Goal: Find contact information: Find contact information

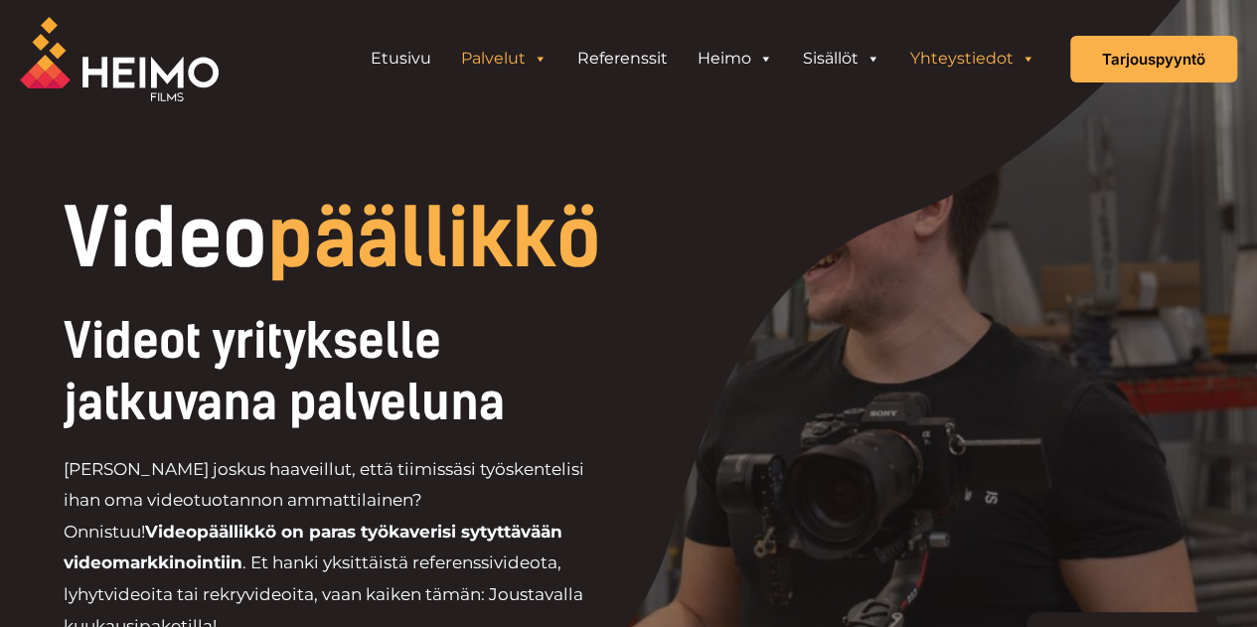
click at [950, 56] on link "Yhteystiedot" at bounding box center [972, 59] width 155 height 40
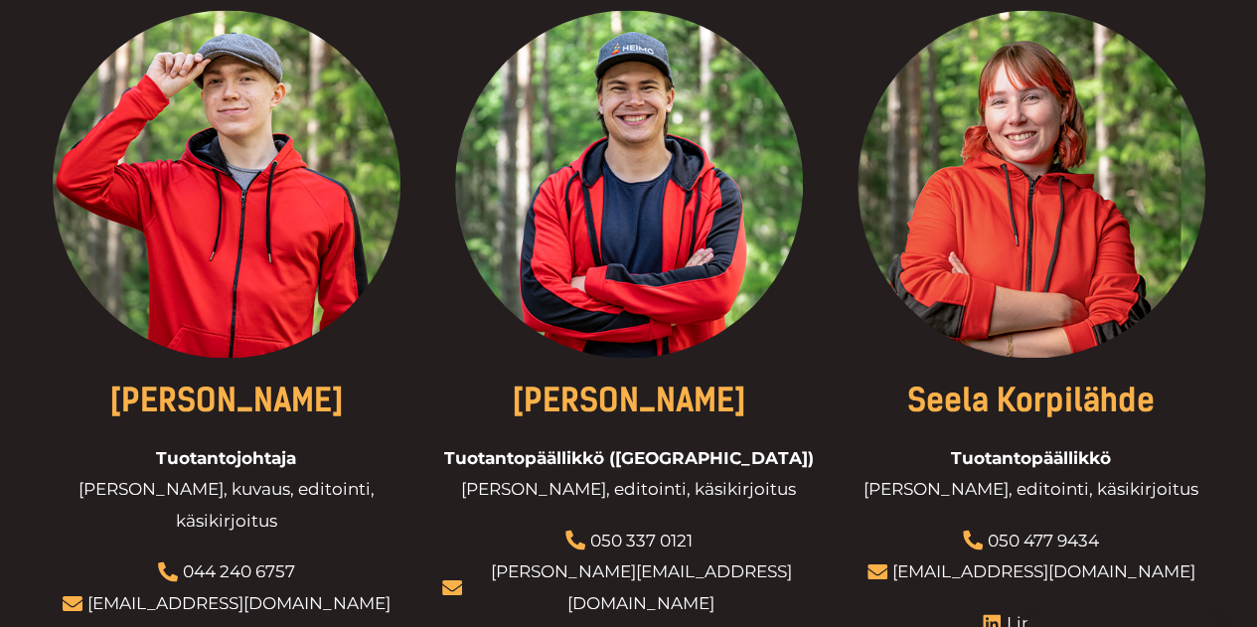
scroll to position [1652, 0]
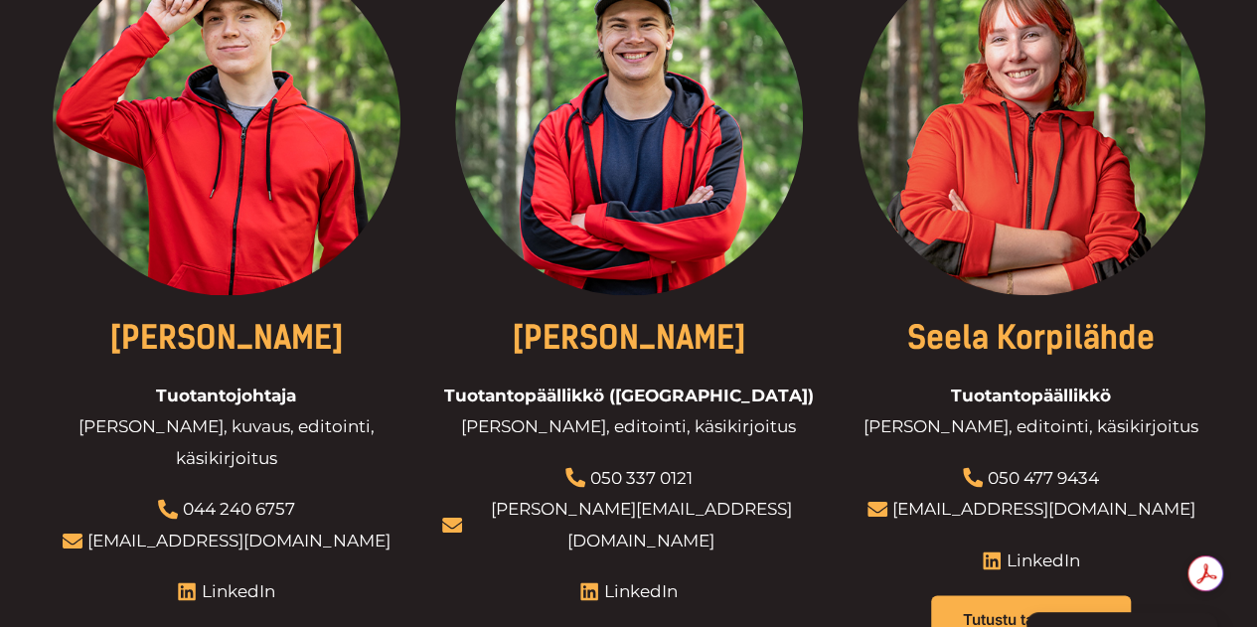
drag, startPoint x: 438, startPoint y: 299, endPoint x: 758, endPoint y: 343, distance: 322.9
click at [758, 343] on div "Eetu Kamppuri Toimitusjohtaja Yrityksen johto, myynti, asiakkuudet 044 235 3810…" at bounding box center [628, 328] width 1177 height 2401
copy link "William Lindberg"
click at [770, 466] on div at bounding box center [628, 322] width 373 height 751
drag, startPoint x: 694, startPoint y: 456, endPoint x: 590, endPoint y: 460, distance: 104.4
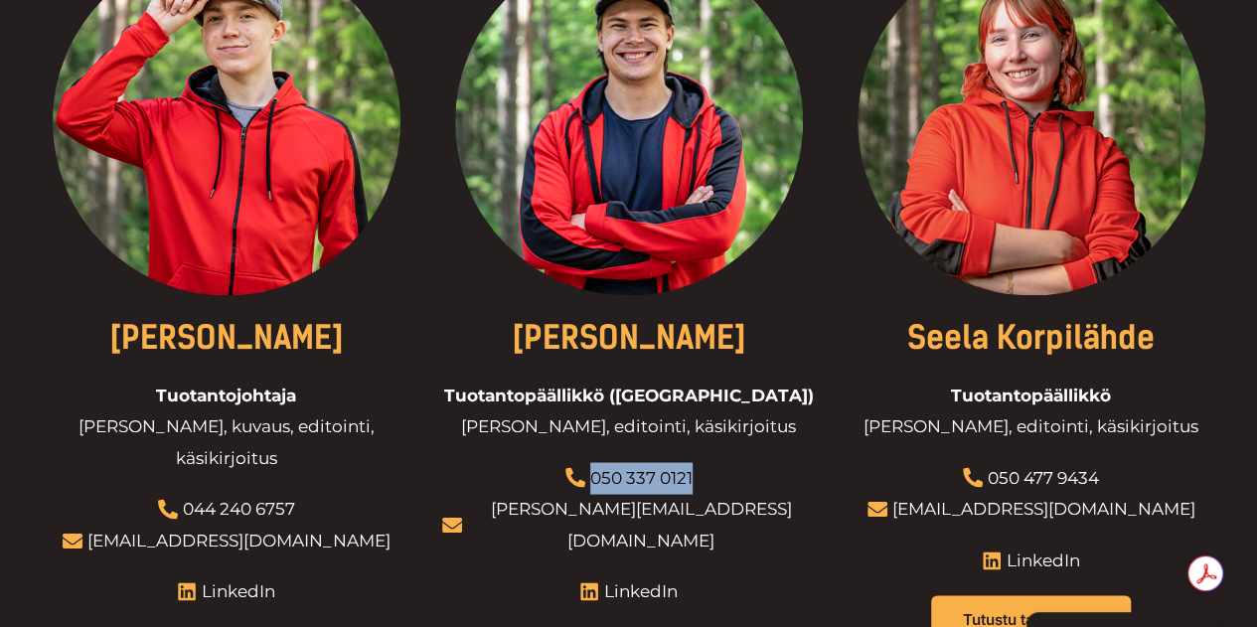
click at [590, 462] on li "050 337 0121" at bounding box center [628, 478] width 373 height 32
copy link "050 337 0121"
click at [778, 499] on div at bounding box center [628, 322] width 373 height 751
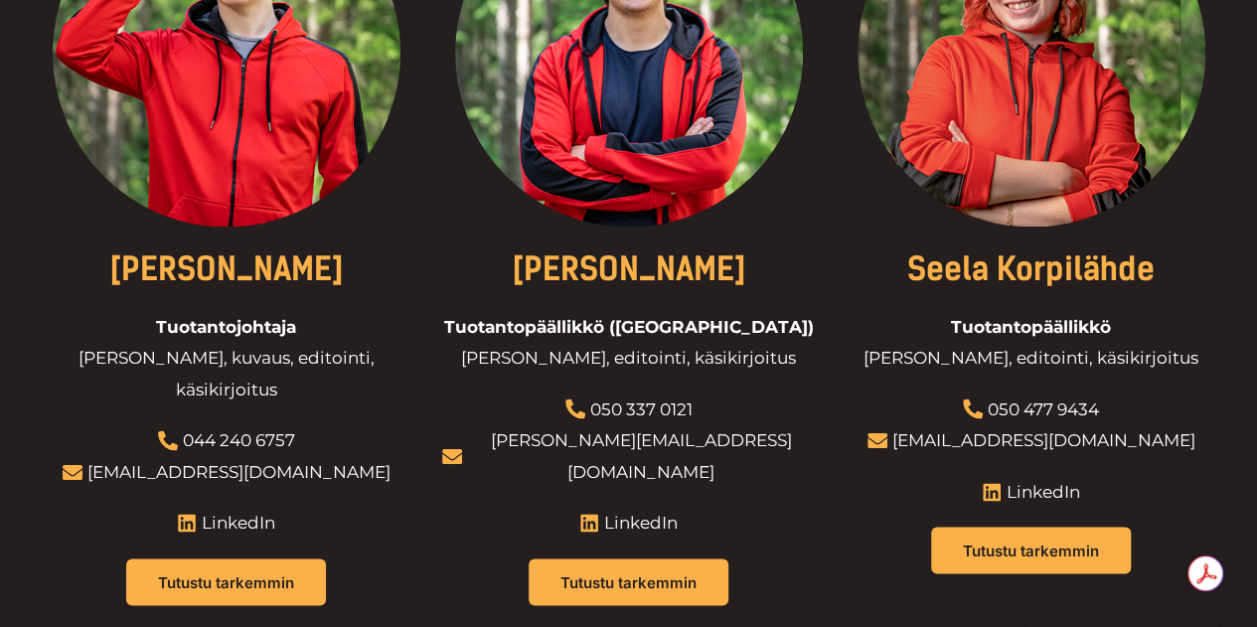
scroll to position [1752, 0]
